Goal: Task Accomplishment & Management: Use online tool/utility

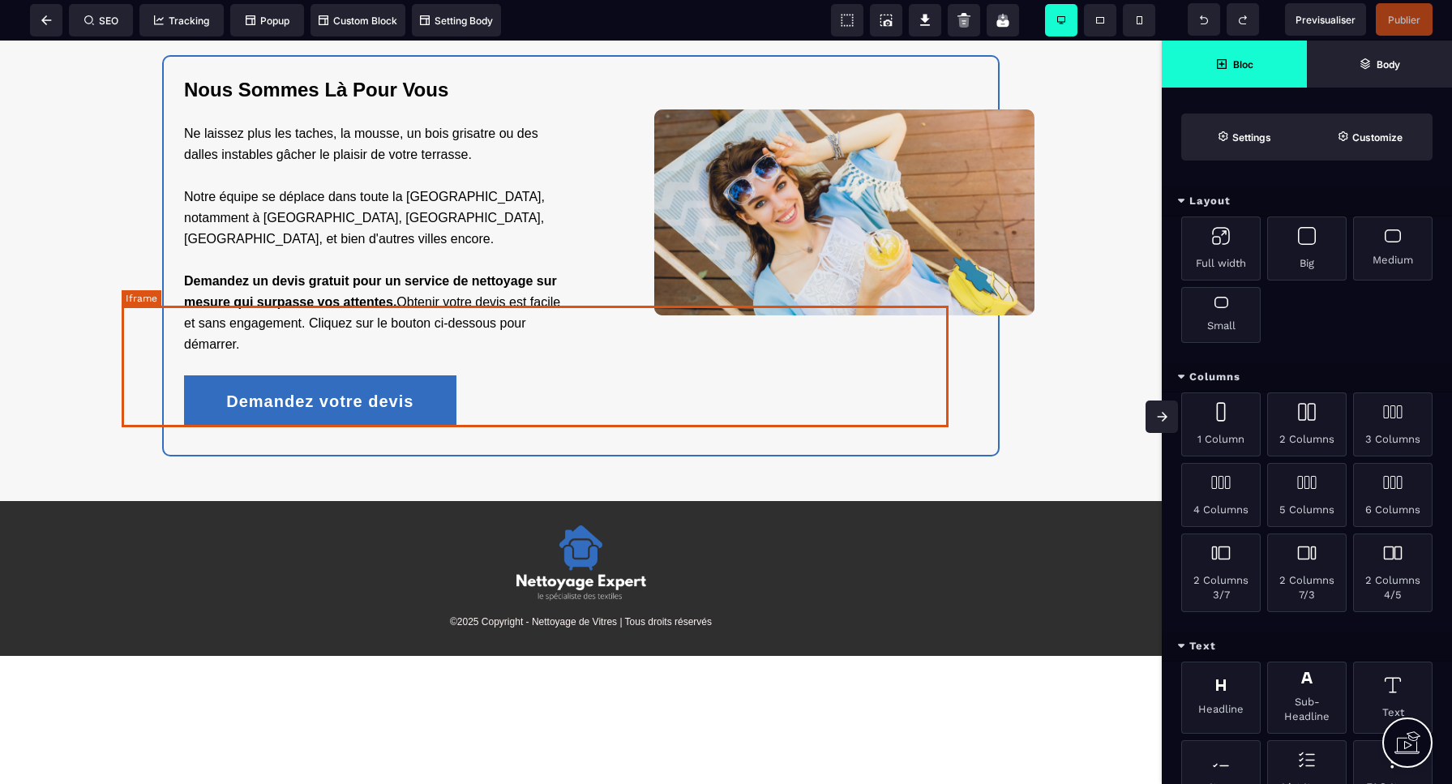
scroll to position [2582, 0]
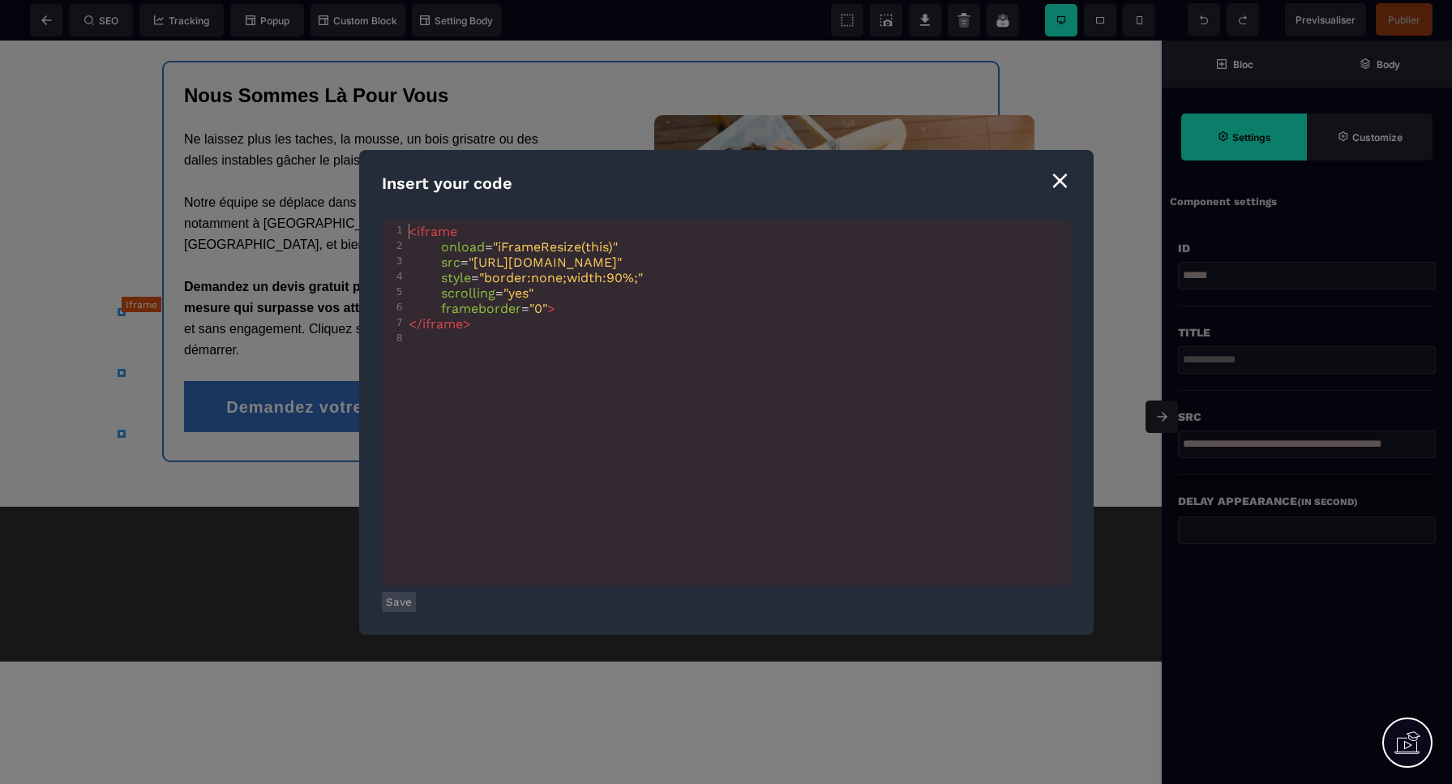
scroll to position [0, 1]
type textarea "**********"
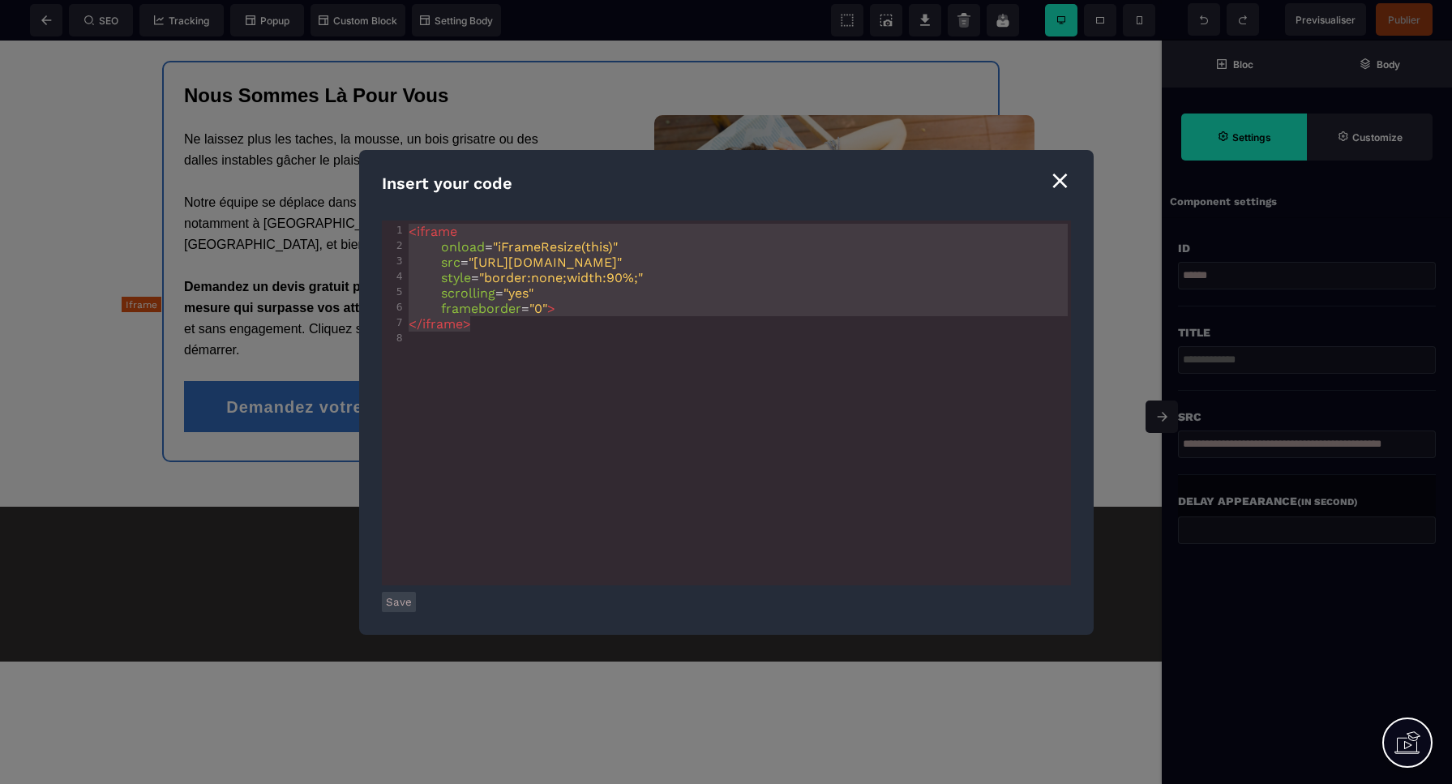
drag, startPoint x: 494, startPoint y: 329, endPoint x: 369, endPoint y: 219, distance: 167.1
click at [369, 219] on div "**********" at bounding box center [726, 392] width 734 height 485
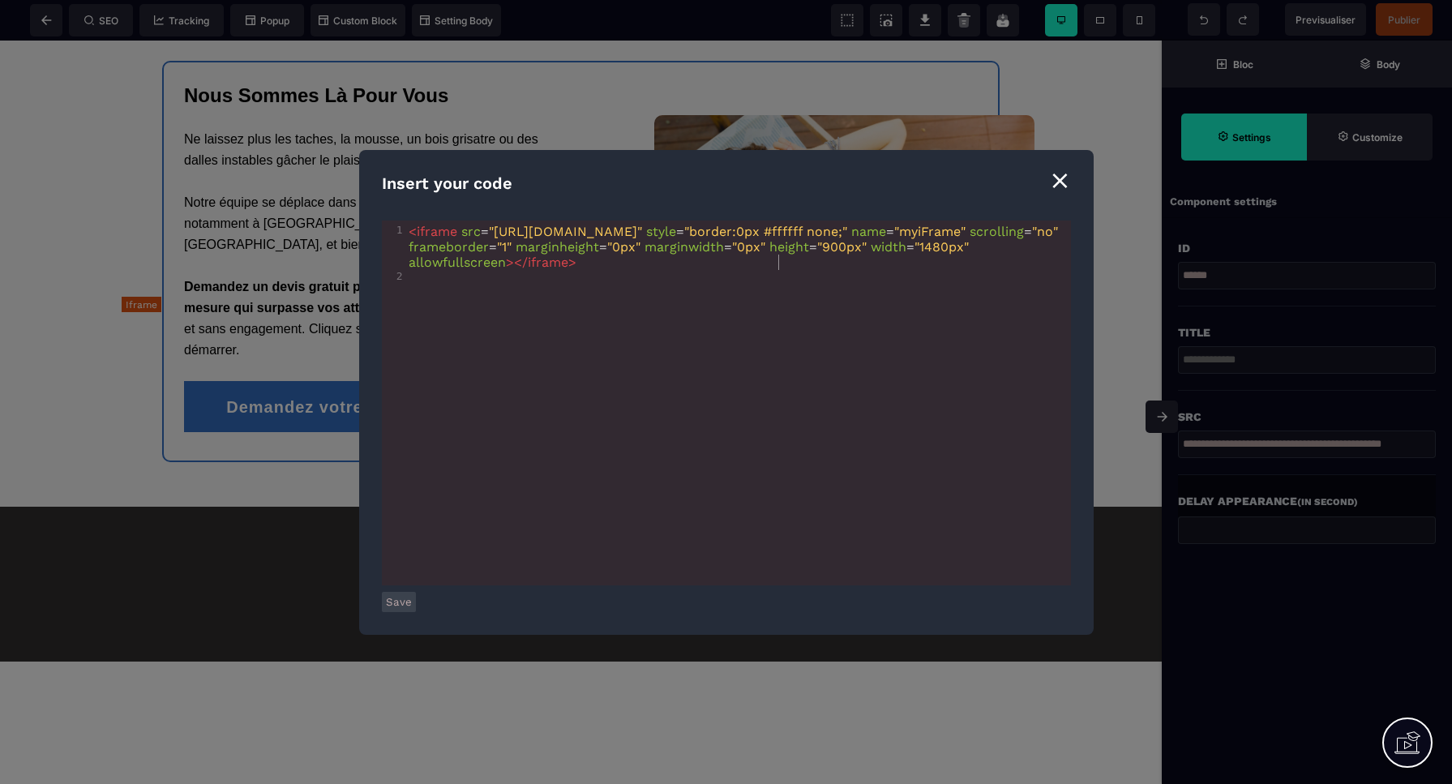
click at [395, 601] on button "Save" at bounding box center [399, 602] width 34 height 20
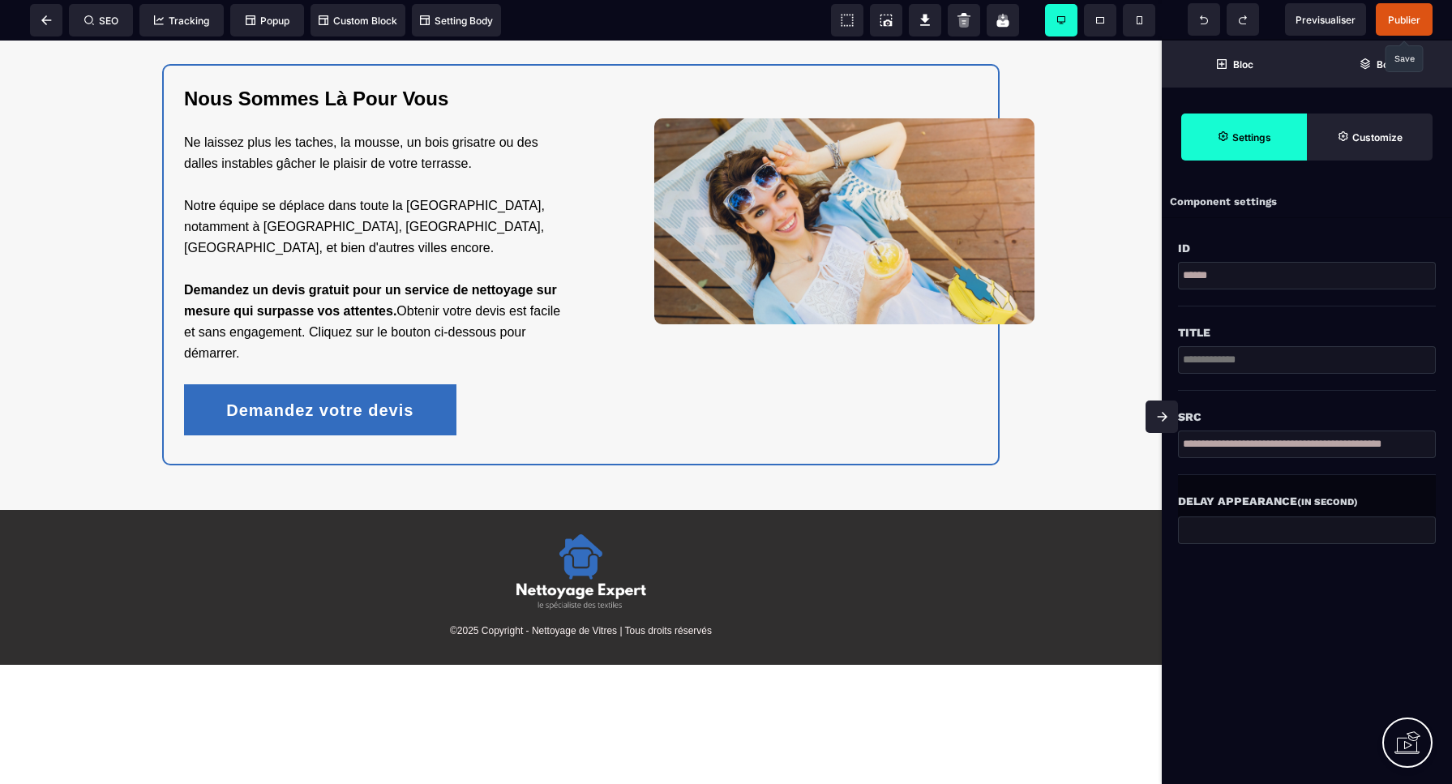
click at [1398, 20] on span "Publier" at bounding box center [1404, 20] width 32 height 12
click at [49, 24] on div "SEO Tracking Popup Custom Block Setting Body" at bounding box center [255, 20] width 503 height 32
click at [48, 23] on icon at bounding box center [46, 20] width 11 height 10
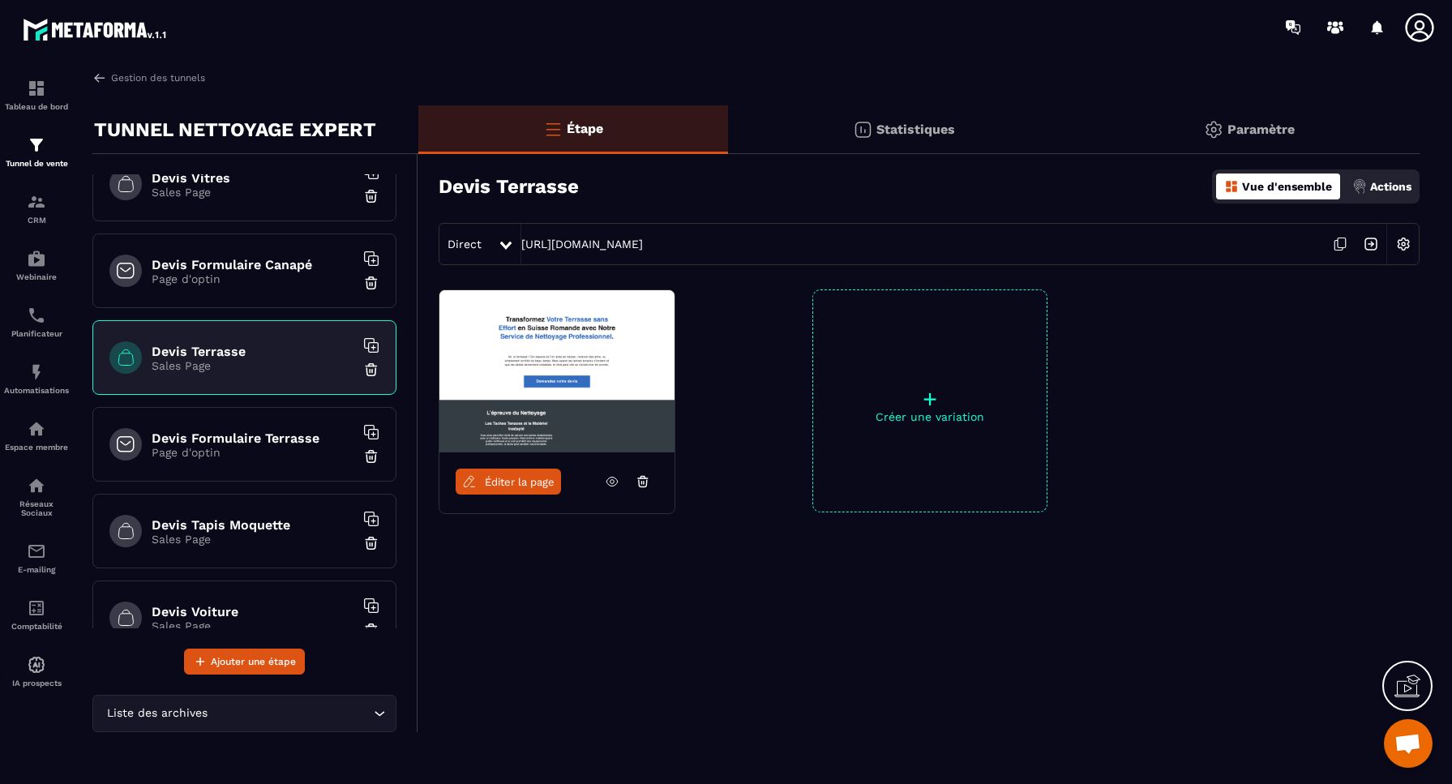
scroll to position [134, 0]
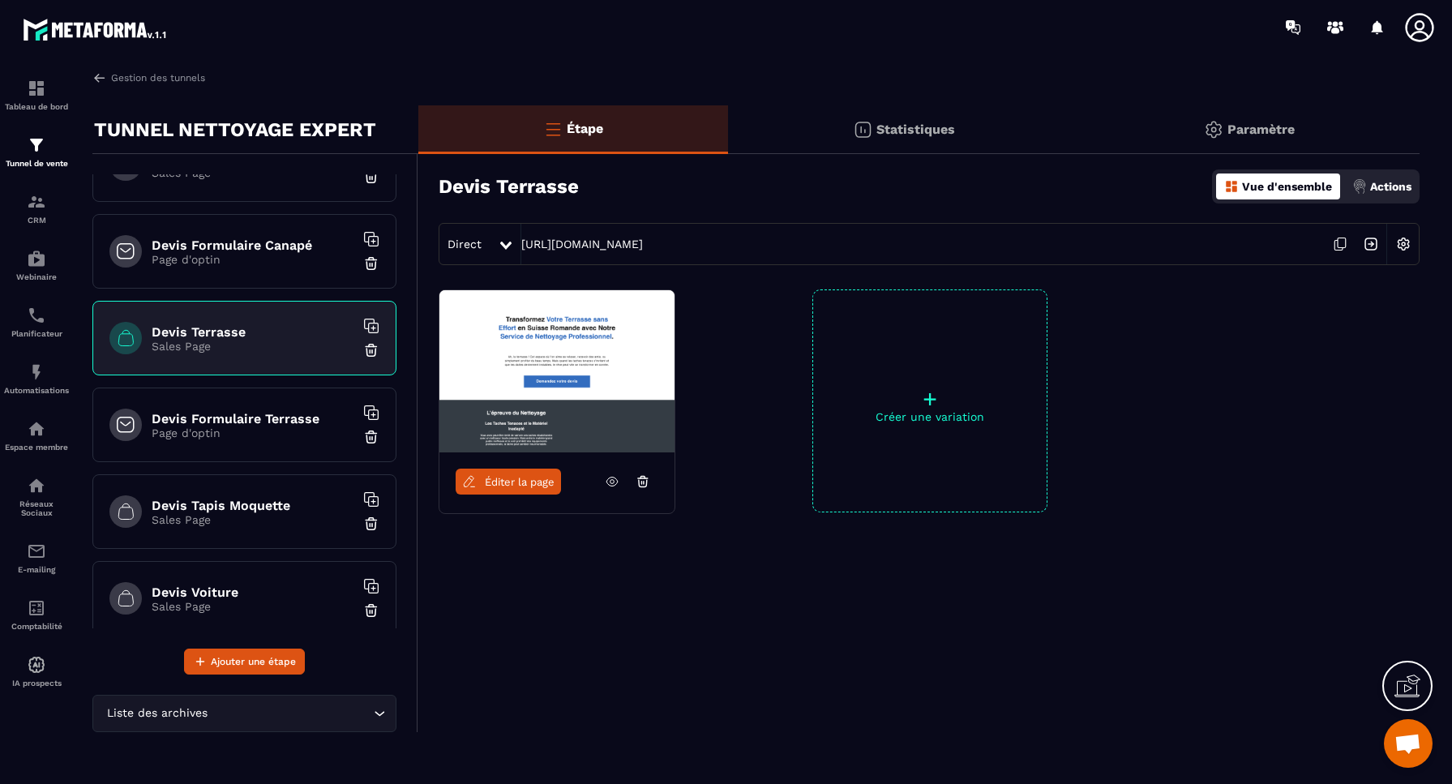
click at [298, 513] on p "Sales Page" at bounding box center [253, 519] width 203 height 13
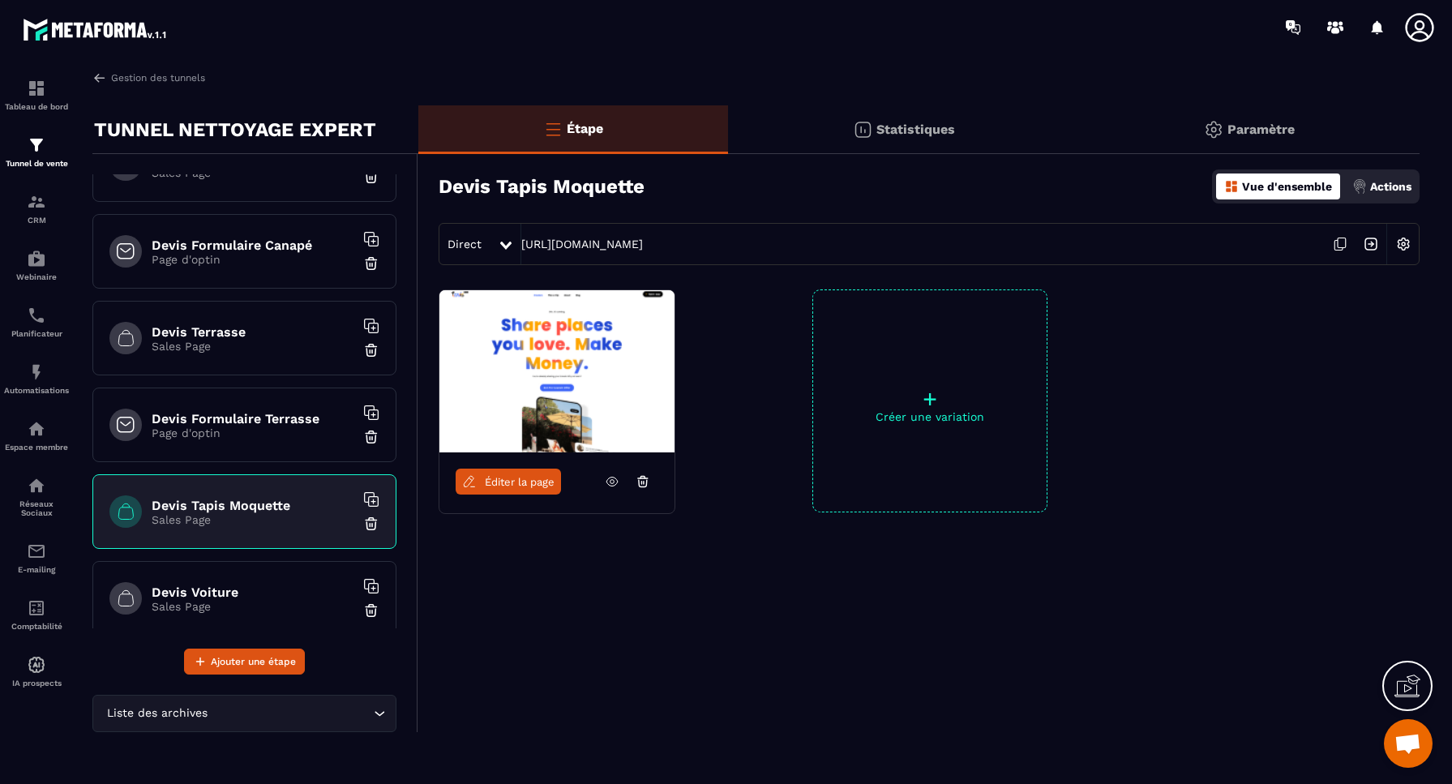
click at [520, 484] on span "Éditer la page" at bounding box center [520, 482] width 70 height 12
